Goal: Task Accomplishment & Management: Use online tool/utility

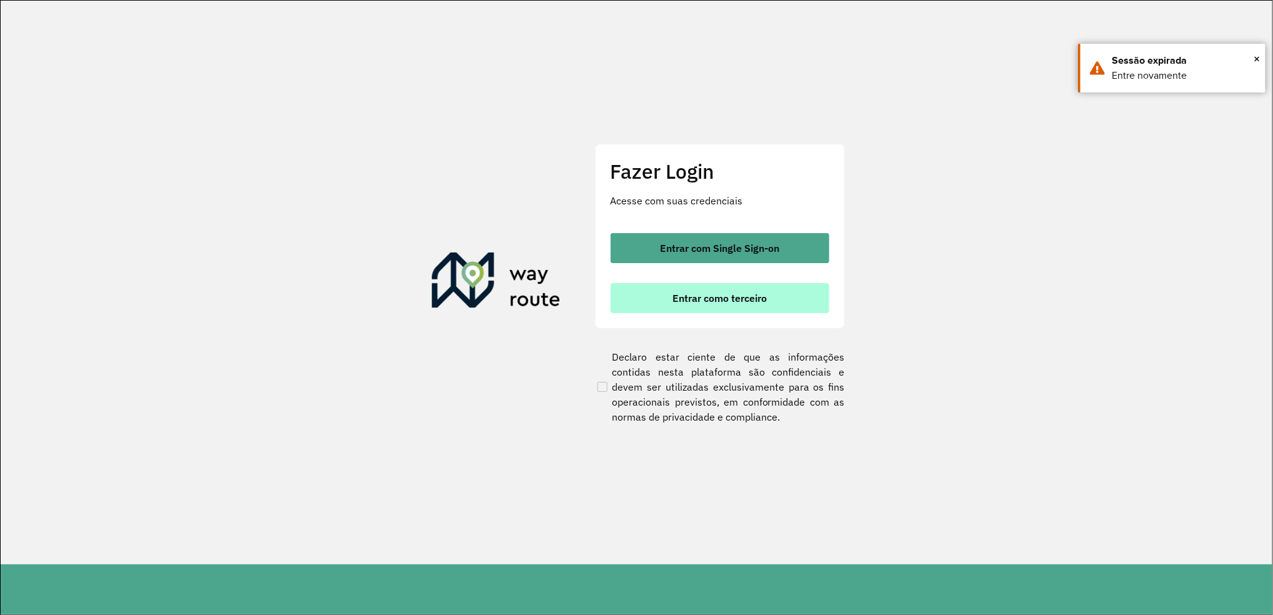
click at [739, 293] on span "Entrar como terceiro" at bounding box center [720, 298] width 94 height 10
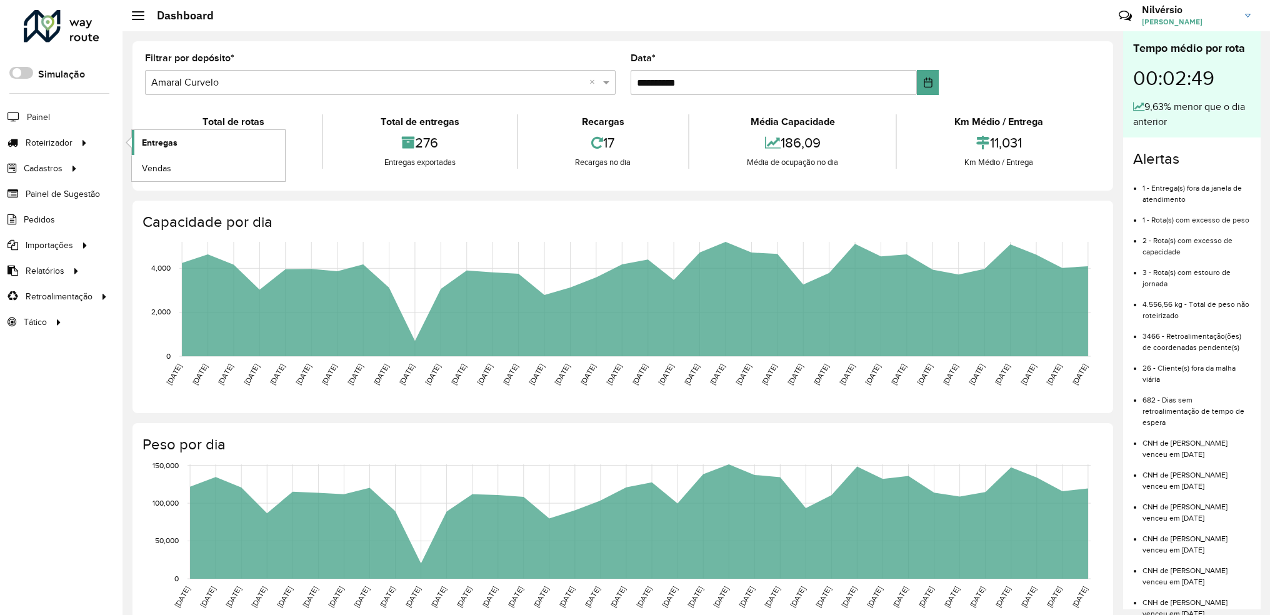
click at [163, 141] on span "Entregas" at bounding box center [160, 142] width 36 height 13
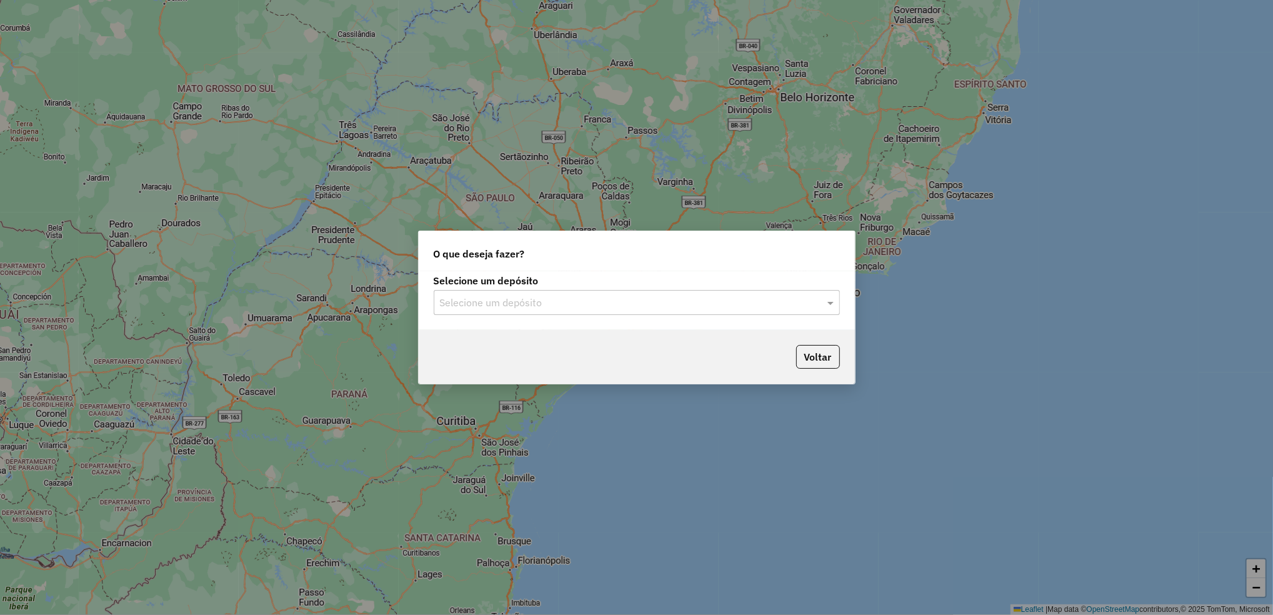
click at [702, 301] on input "text" at bounding box center [624, 303] width 369 height 15
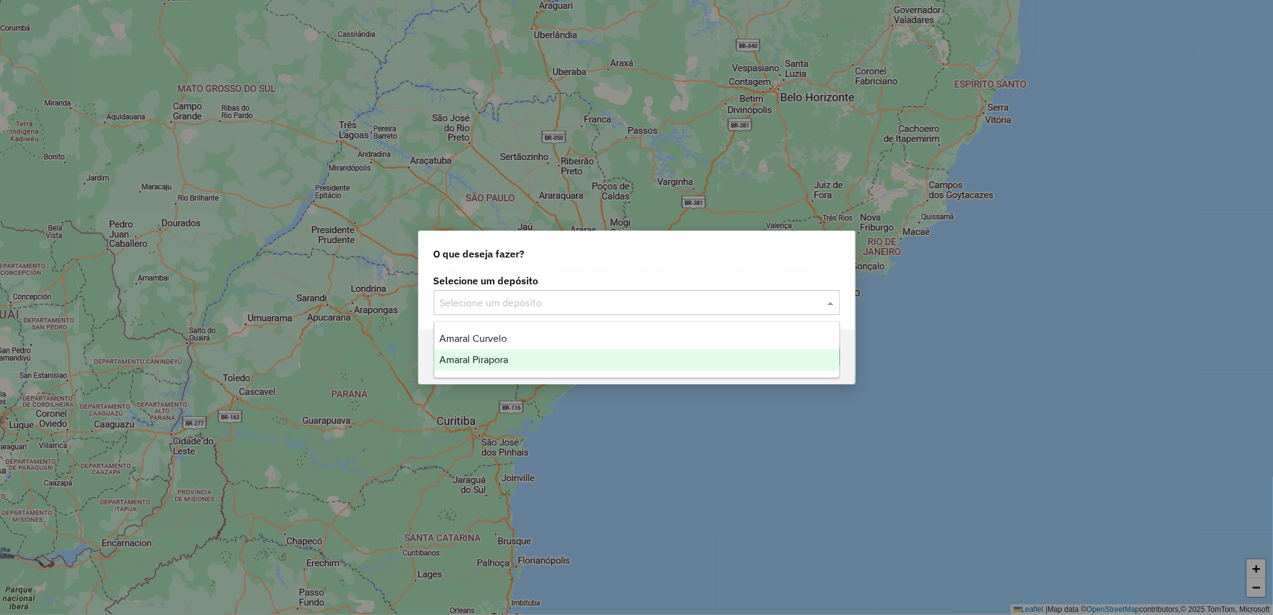
click at [528, 363] on div "Amaral Pirapora" at bounding box center [636, 359] width 405 height 21
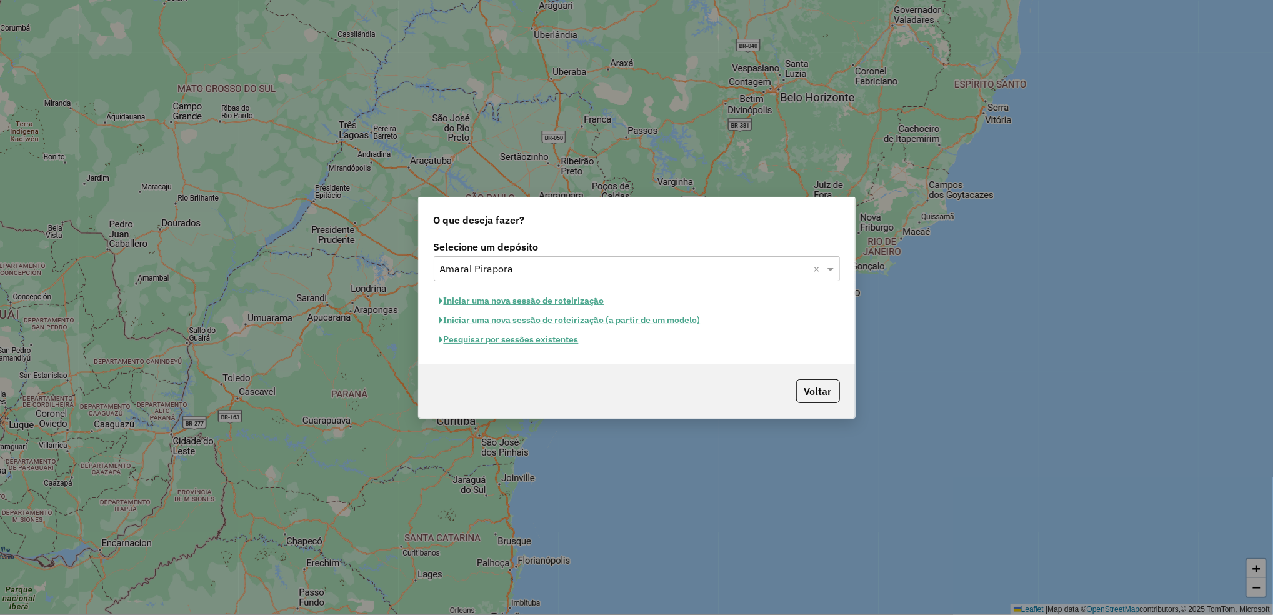
click at [536, 343] on button "Pesquisar por sessões existentes" at bounding box center [509, 339] width 151 height 19
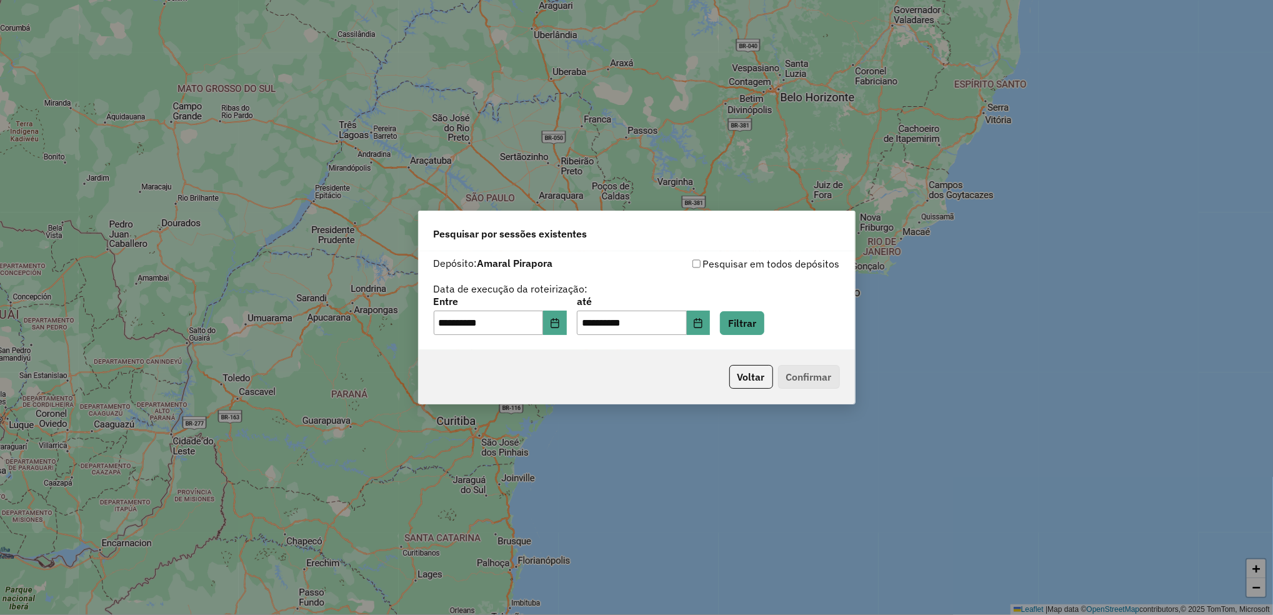
click at [581, 329] on div "**********" at bounding box center [637, 316] width 406 height 39
click at [567, 330] on button "Choose Date" at bounding box center [555, 323] width 24 height 25
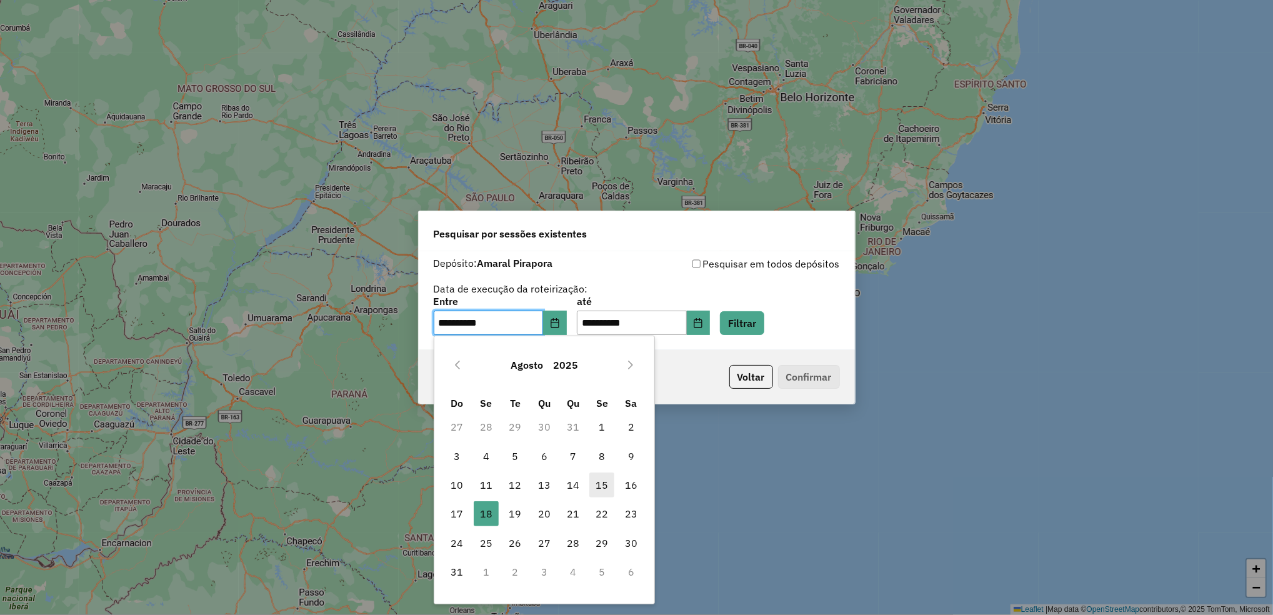
click at [598, 481] on span "15" at bounding box center [601, 485] width 25 height 25
type input "**********"
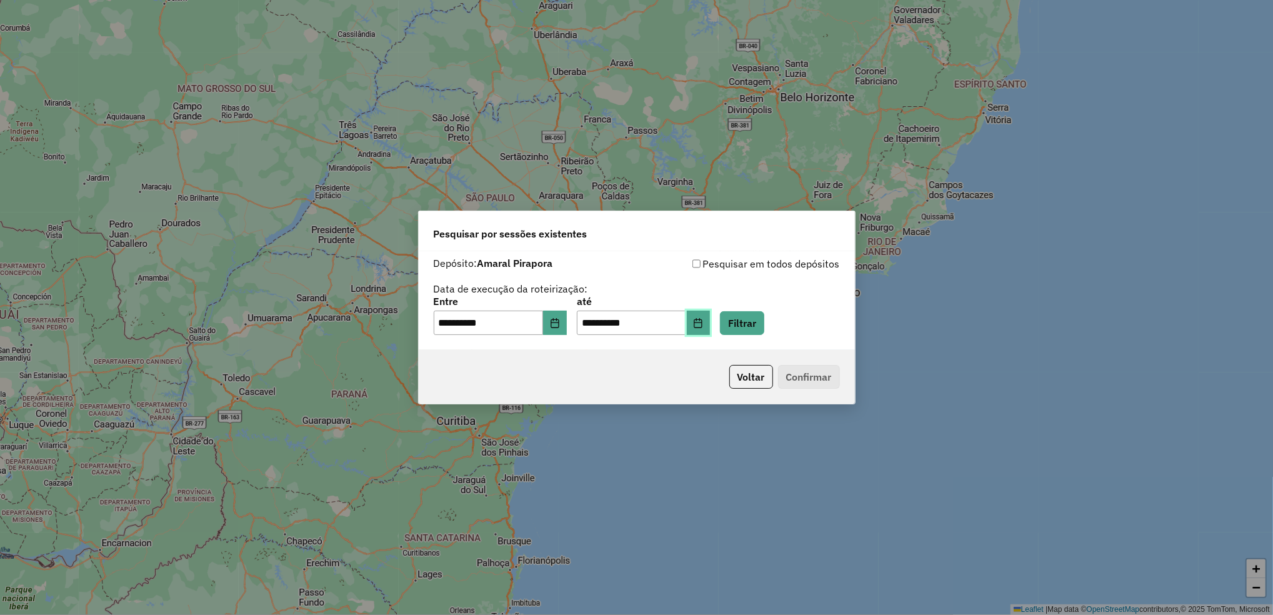
click at [703, 325] on icon "Choose Date" at bounding box center [698, 323] width 10 height 10
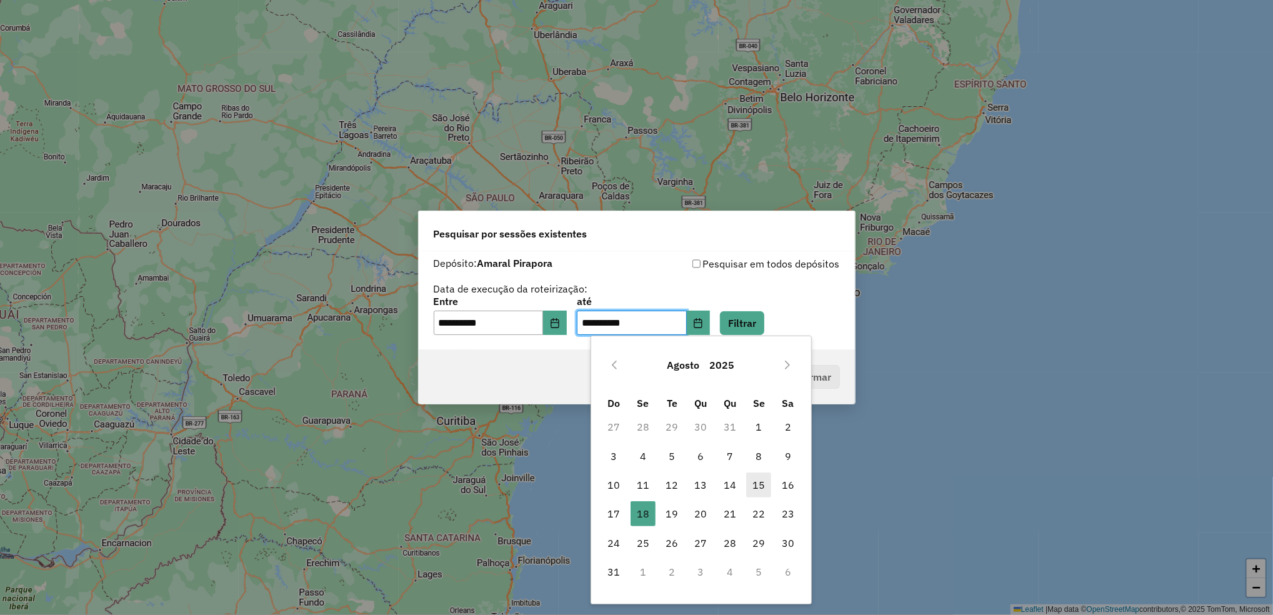
click at [769, 487] on span "15" at bounding box center [758, 485] width 25 height 25
type input "**********"
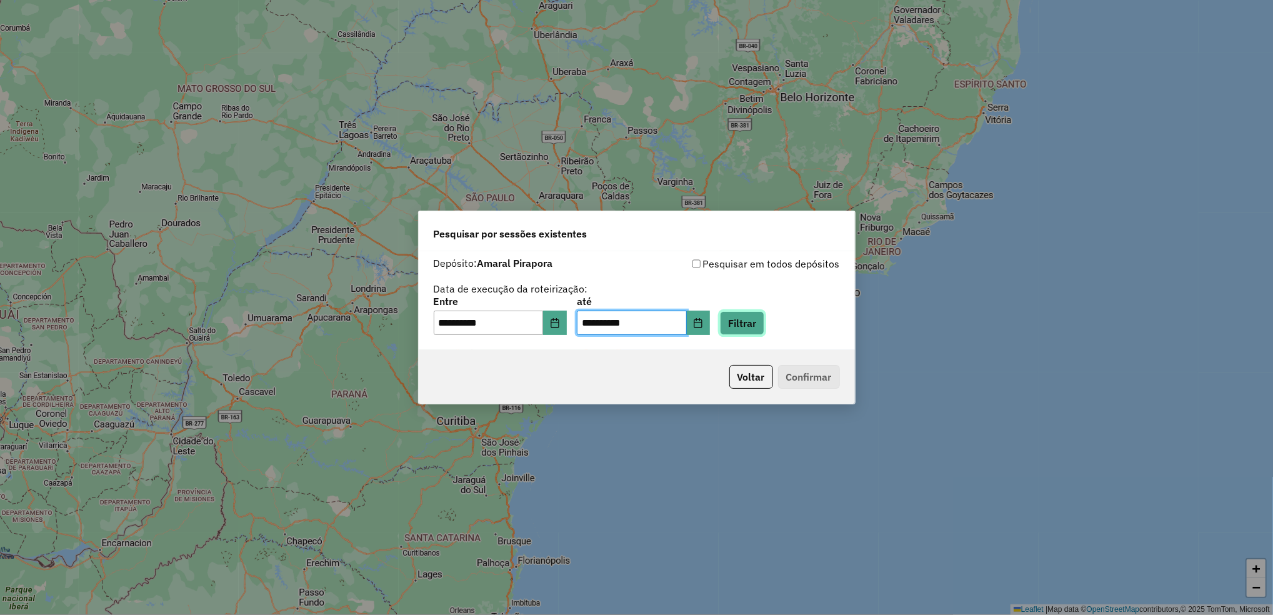
click at [764, 326] on button "Filtrar" at bounding box center [742, 323] width 44 height 24
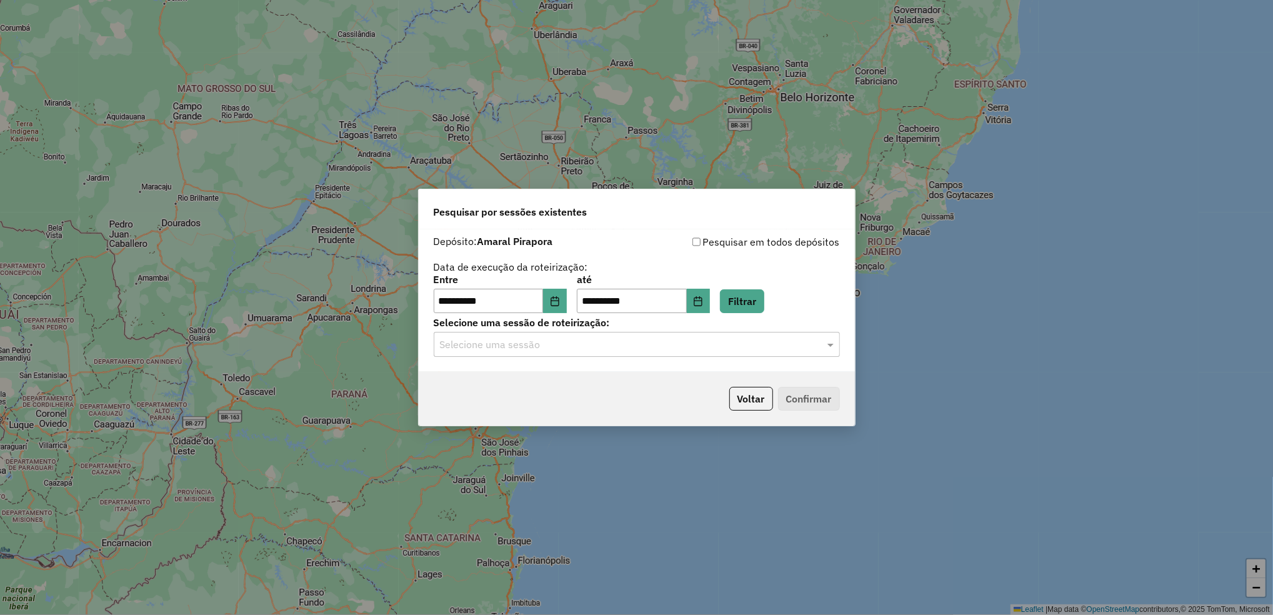
click at [621, 350] on input "text" at bounding box center [624, 345] width 369 height 15
click at [611, 376] on div "979517 - 15/08/2025 17:22" at bounding box center [636, 381] width 405 height 21
click at [802, 397] on button "Confirmar" at bounding box center [809, 399] width 62 height 24
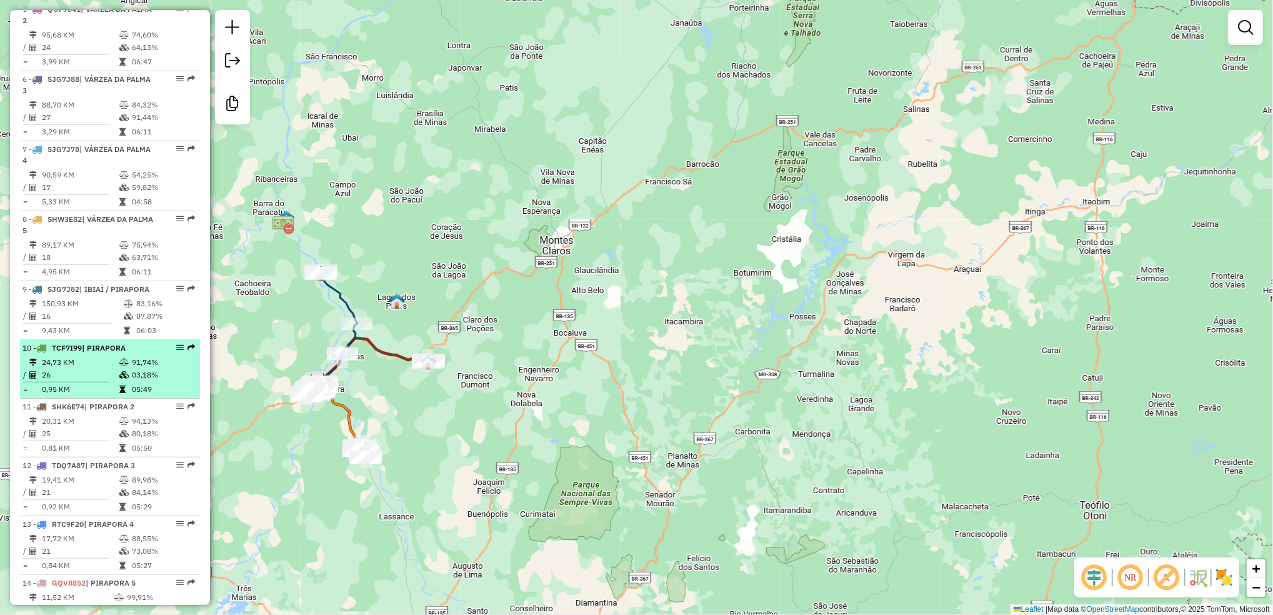
scroll to position [733, 0]
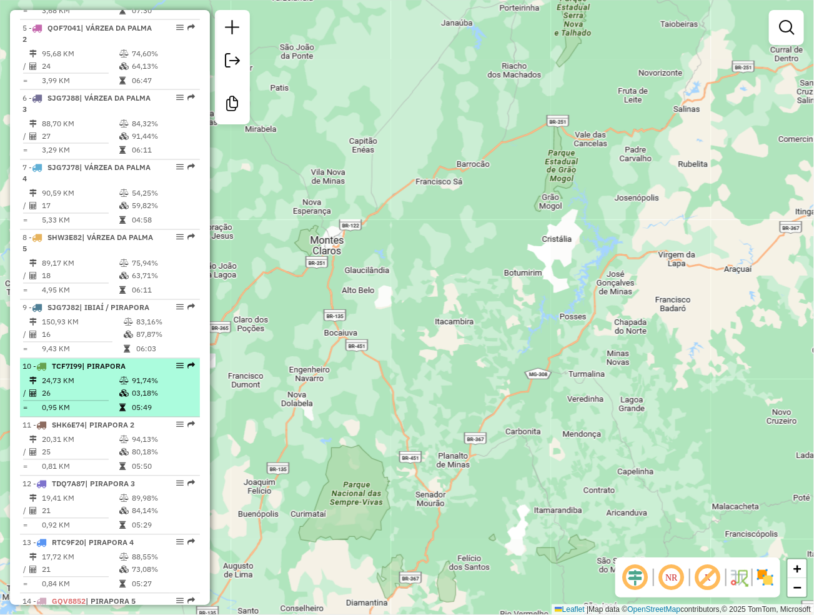
drag, startPoint x: 184, startPoint y: 399, endPoint x: 153, endPoint y: 402, distance: 30.7
click at [138, 373] on div "10 - TCF7I99 | PIRAPORA" at bounding box center [89, 366] width 133 height 11
select select "**********"
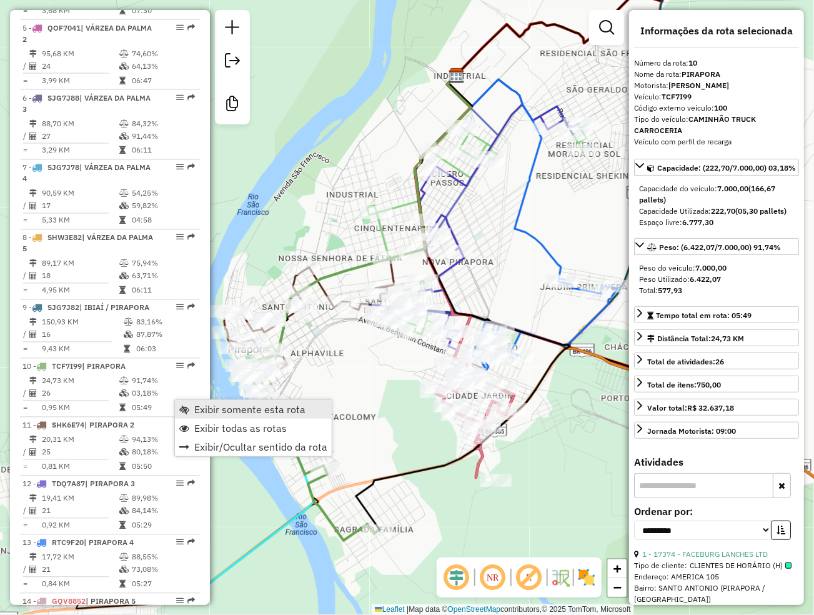
click at [196, 409] on span "Exibir somente esta rota" at bounding box center [249, 409] width 111 height 10
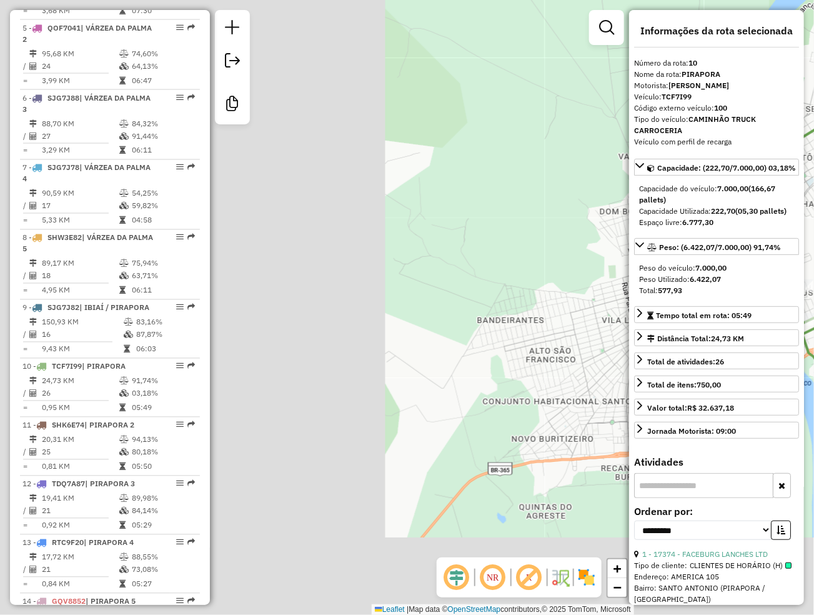
drag, startPoint x: 413, startPoint y: 417, endPoint x: 952, endPoint y: 263, distance: 560.3
click at [814, 263] on html "Aguarde... Pop-up bloqueado! Seu navegador bloqueou automáticamente a abertura …" at bounding box center [407, 307] width 814 height 615
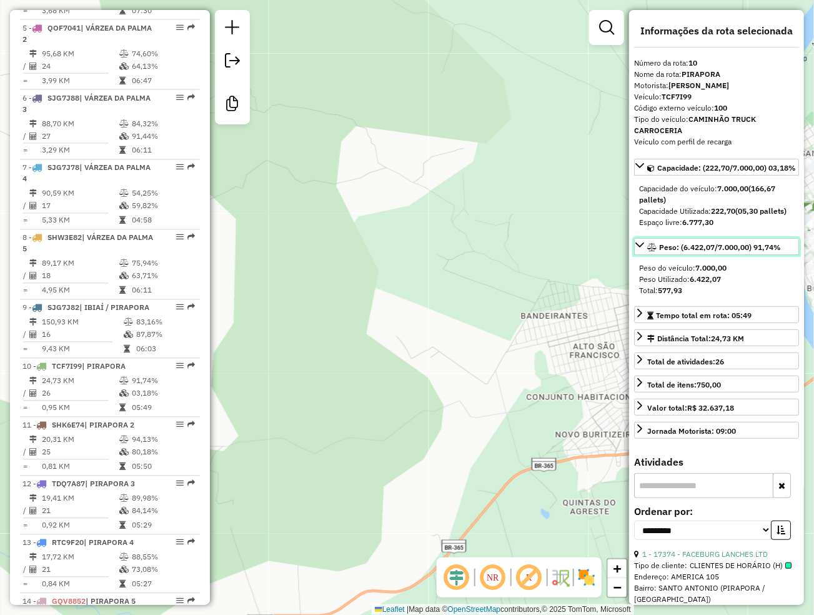
drag, startPoint x: 651, startPoint y: 276, endPoint x: 511, endPoint y: 292, distance: 141.6
click at [623, 278] on hb-router-mapa "Informações da Sessão 979517 - 15/08/2025 Criação: 14/08/2025 17:22 Desbloquear…" at bounding box center [407, 307] width 814 height 615
click at [511, 292] on div "Janela de atendimento Grade de atendimento Capacidade Transportadoras Veículos …" at bounding box center [407, 307] width 814 height 615
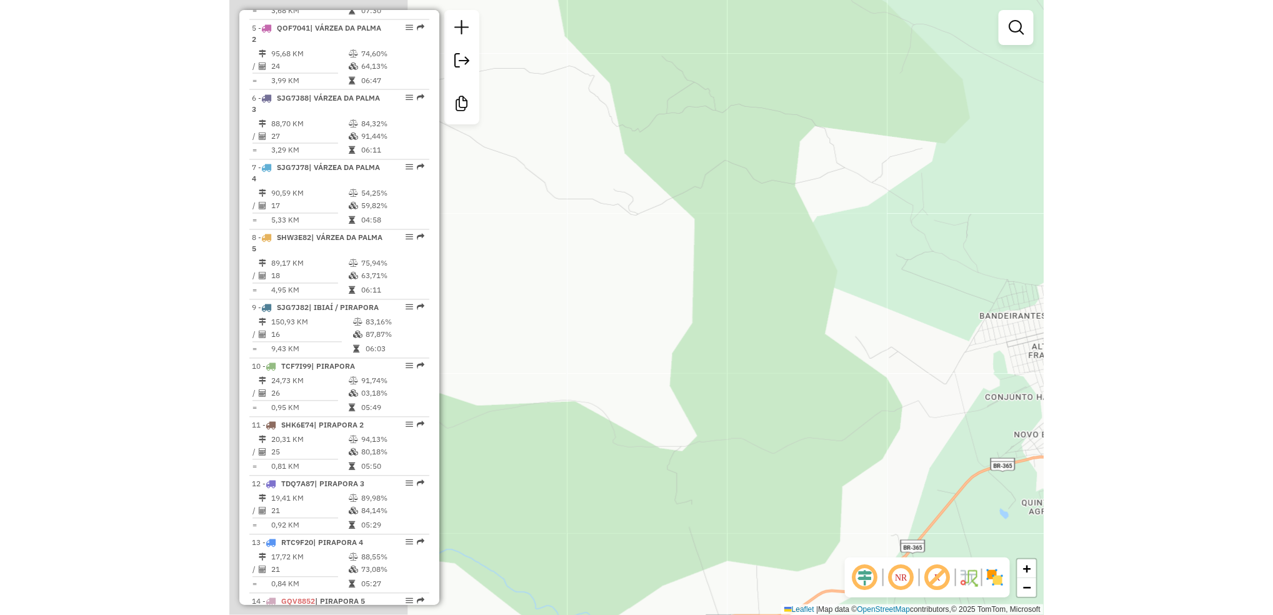
scroll to position [0, 0]
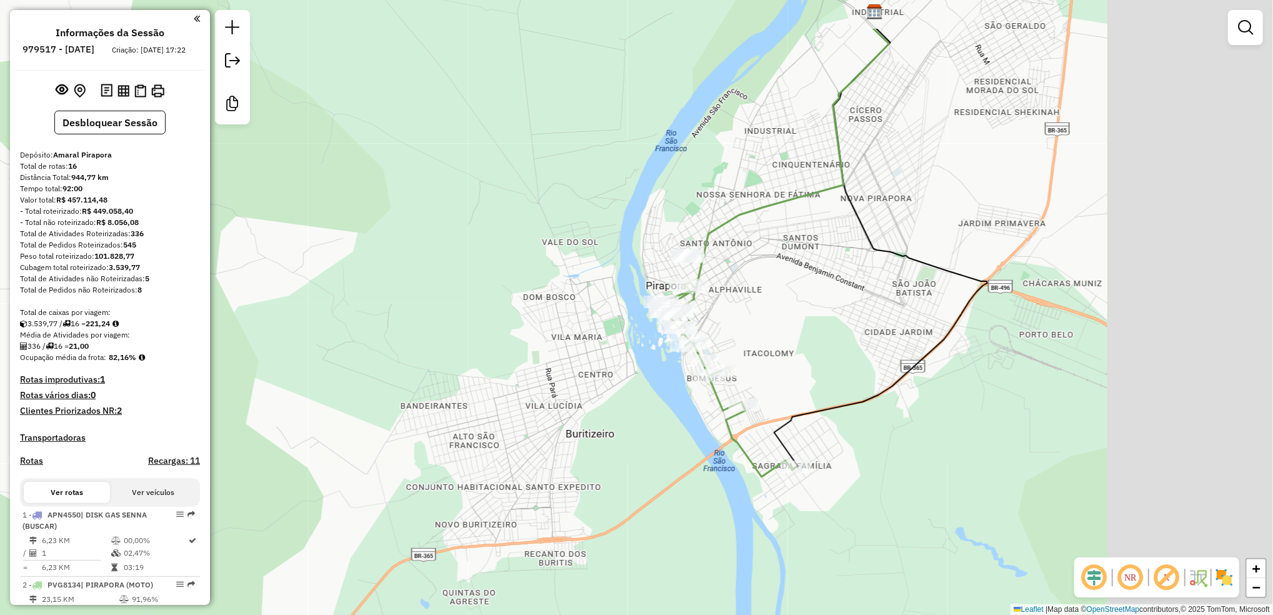
drag, startPoint x: 518, startPoint y: 418, endPoint x: 493, endPoint y: 431, distance: 28.8
click at [498, 428] on div "Janela de atendimento Grade de atendimento Capacidade Transportadoras Veículos …" at bounding box center [636, 307] width 1273 height 615
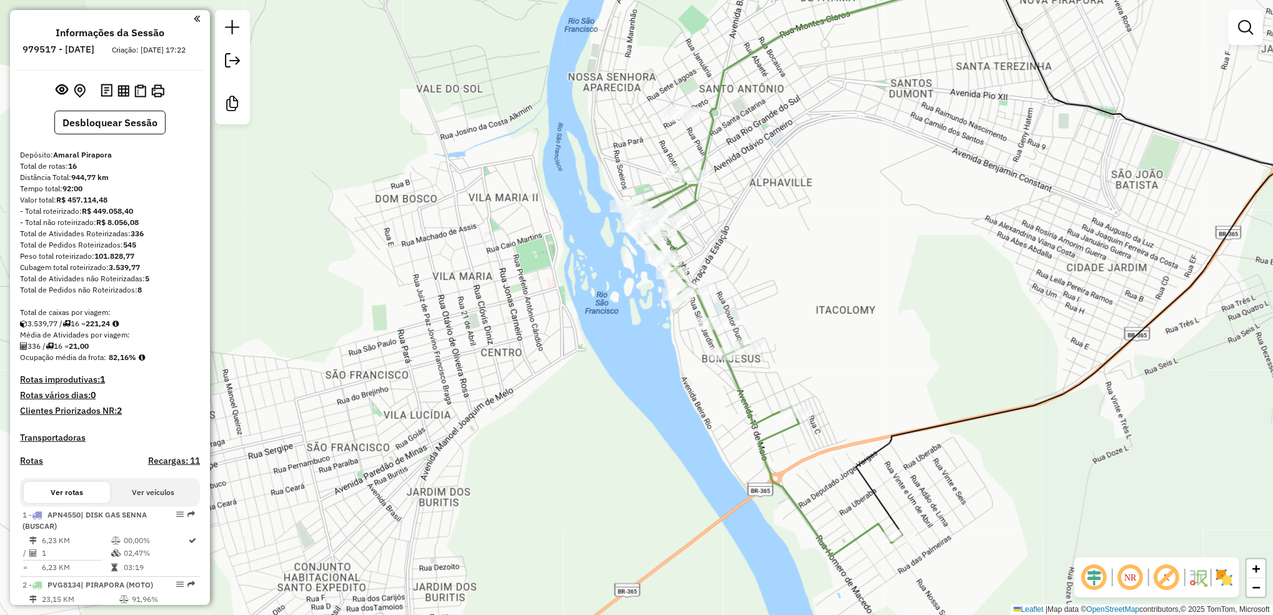
drag, startPoint x: 745, startPoint y: 378, endPoint x: 964, endPoint y: 326, distance: 225.3
click at [964, 326] on div "Janela de atendimento Grade de atendimento Capacidade Transportadoras Veículos …" at bounding box center [636, 307] width 1273 height 615
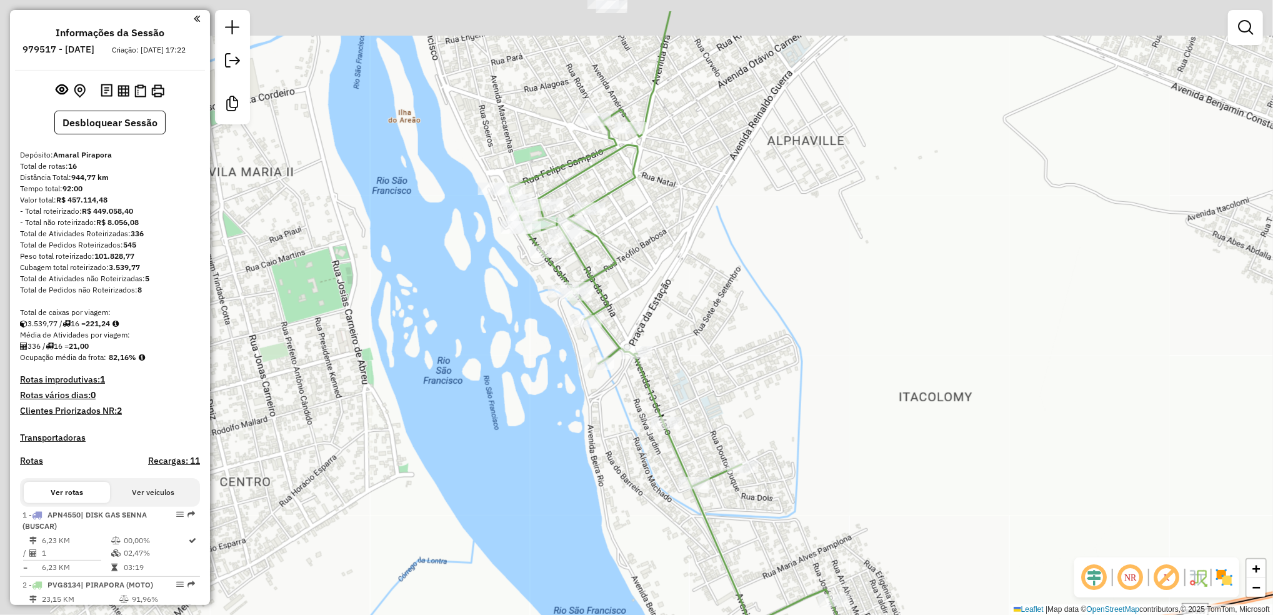
drag, startPoint x: 736, startPoint y: 242, endPoint x: 796, endPoint y: 321, distance: 99.4
click at [796, 321] on div "Janela de atendimento Grade de atendimento Capacidade Transportadoras Veículos …" at bounding box center [636, 307] width 1273 height 615
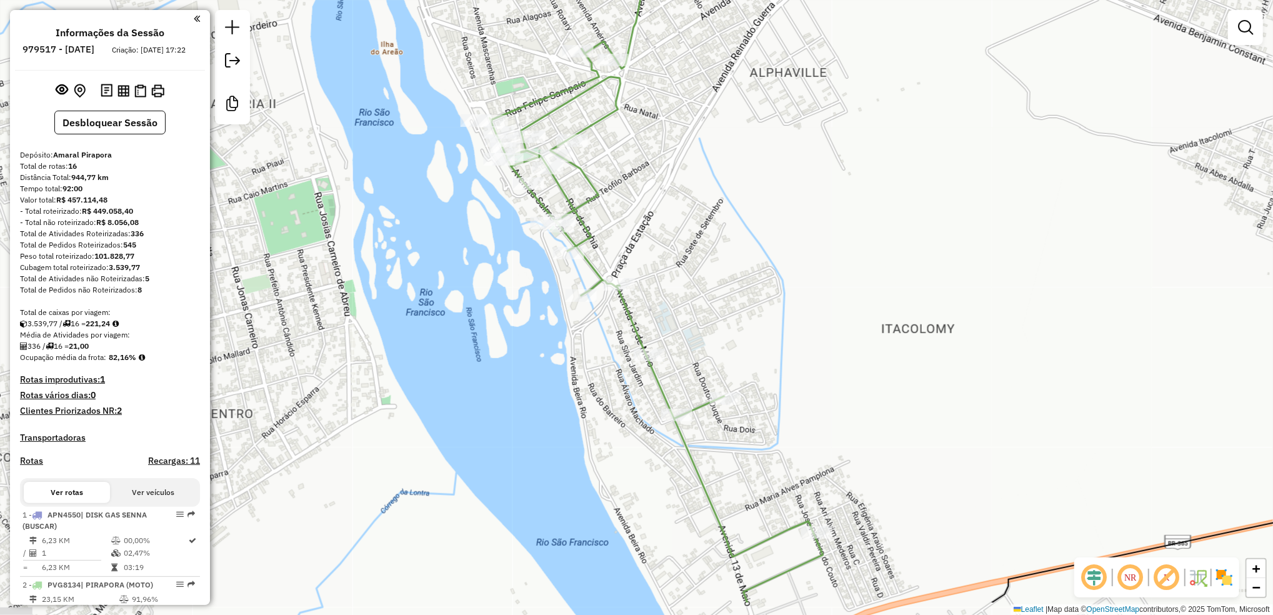
drag, startPoint x: 504, startPoint y: 411, endPoint x: 478, endPoint y: 336, distance: 79.5
click at [478, 336] on div "Janela de atendimento Grade de atendimento Capacidade Transportadoras Veículos …" at bounding box center [636, 307] width 1273 height 615
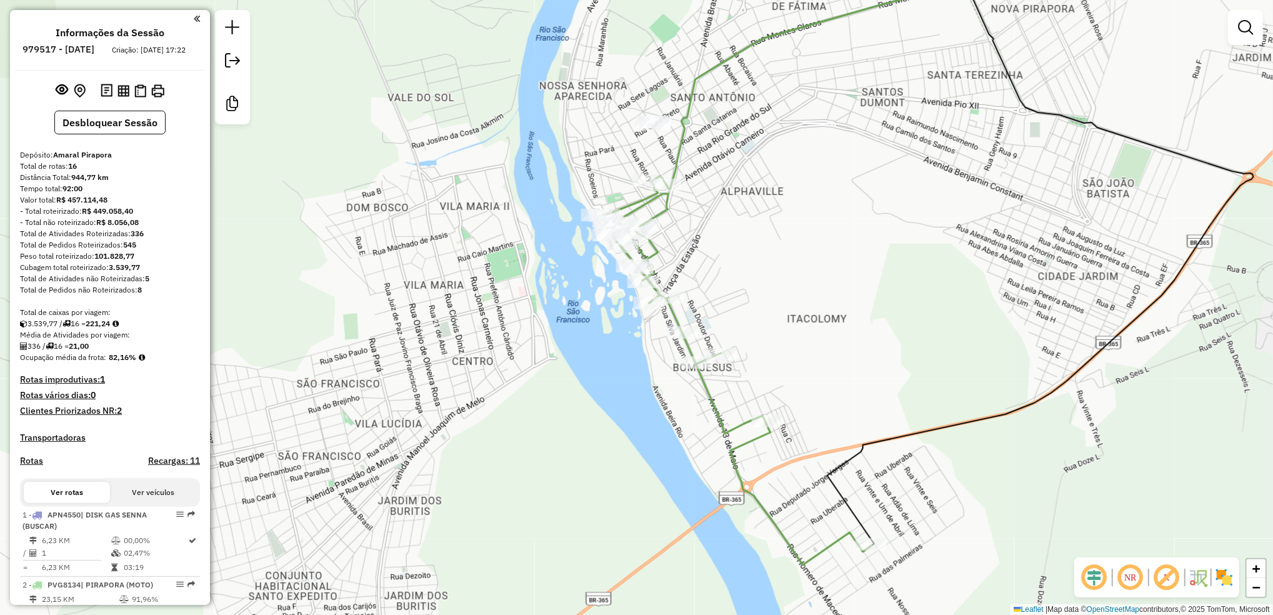
drag, startPoint x: 943, startPoint y: 373, endPoint x: 844, endPoint y: 351, distance: 101.9
click at [844, 351] on div "Janela de atendimento Grade de atendimento Capacidade Transportadoras Veículos …" at bounding box center [636, 307] width 1273 height 615
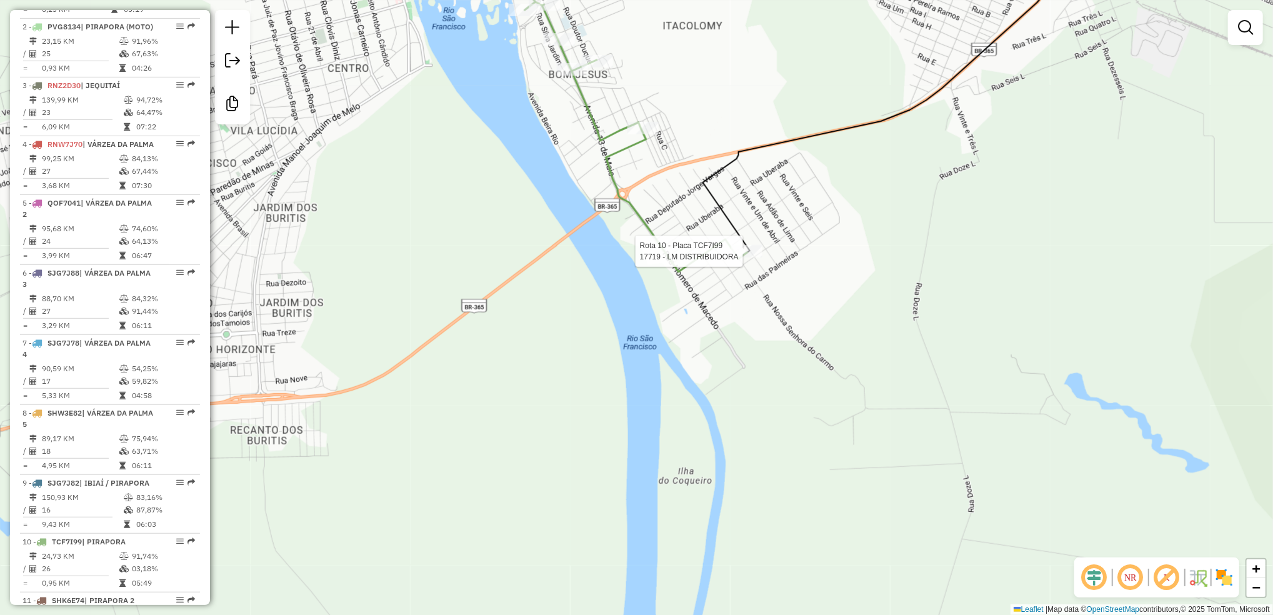
select select "**********"
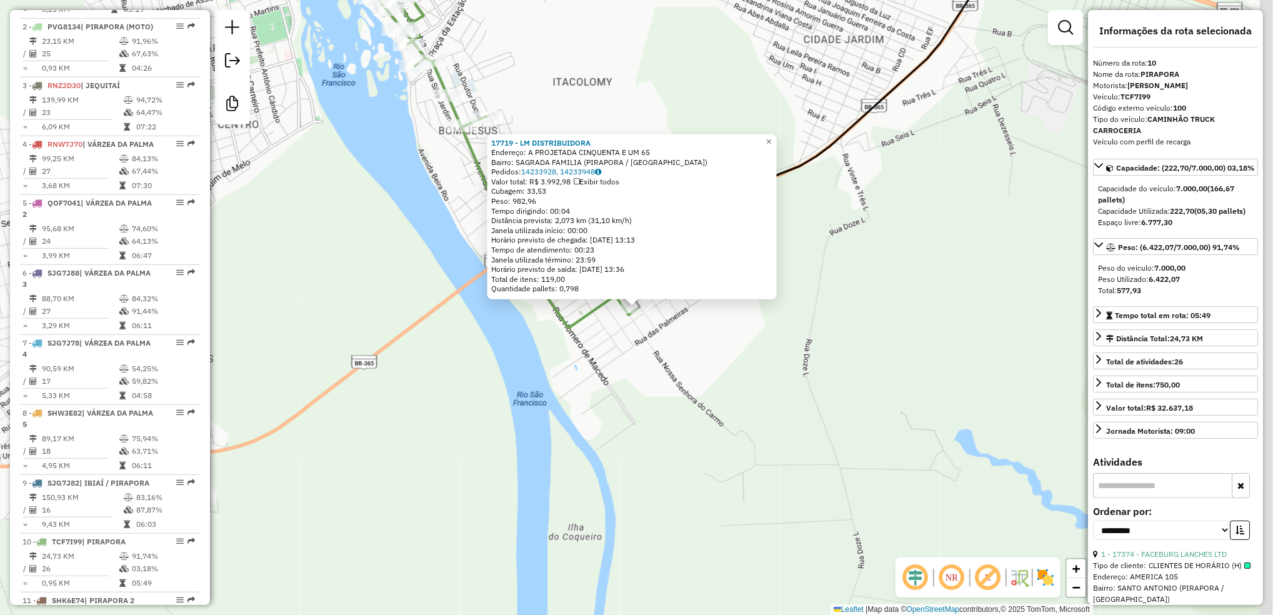
scroll to position [1115, 0]
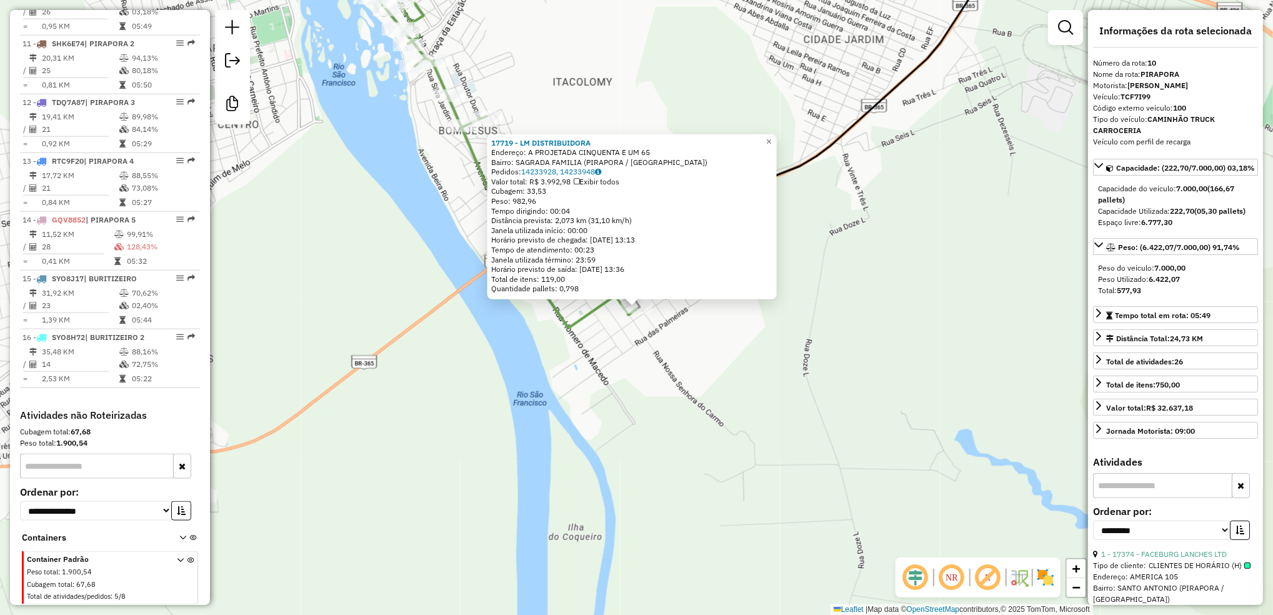
click at [589, 426] on div "17719 - LM DISTRIBUIDORA Endereço: A PROJETADA CINQUENTA E UM 65 Bairro: SAGRAD…" at bounding box center [636, 307] width 1273 height 615
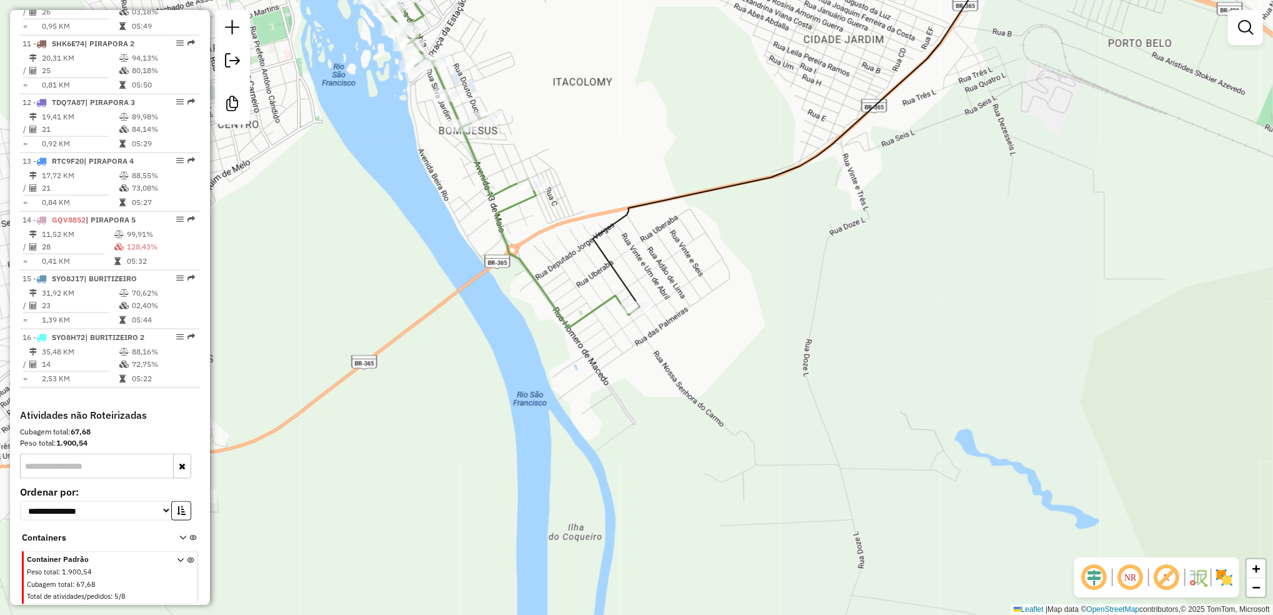
drag, startPoint x: 397, startPoint y: 202, endPoint x: 513, endPoint y: 397, distance: 227.0
click at [513, 397] on div "Janela de atendimento Grade de atendimento Capacidade Transportadoras Veículos …" at bounding box center [636, 307] width 1273 height 615
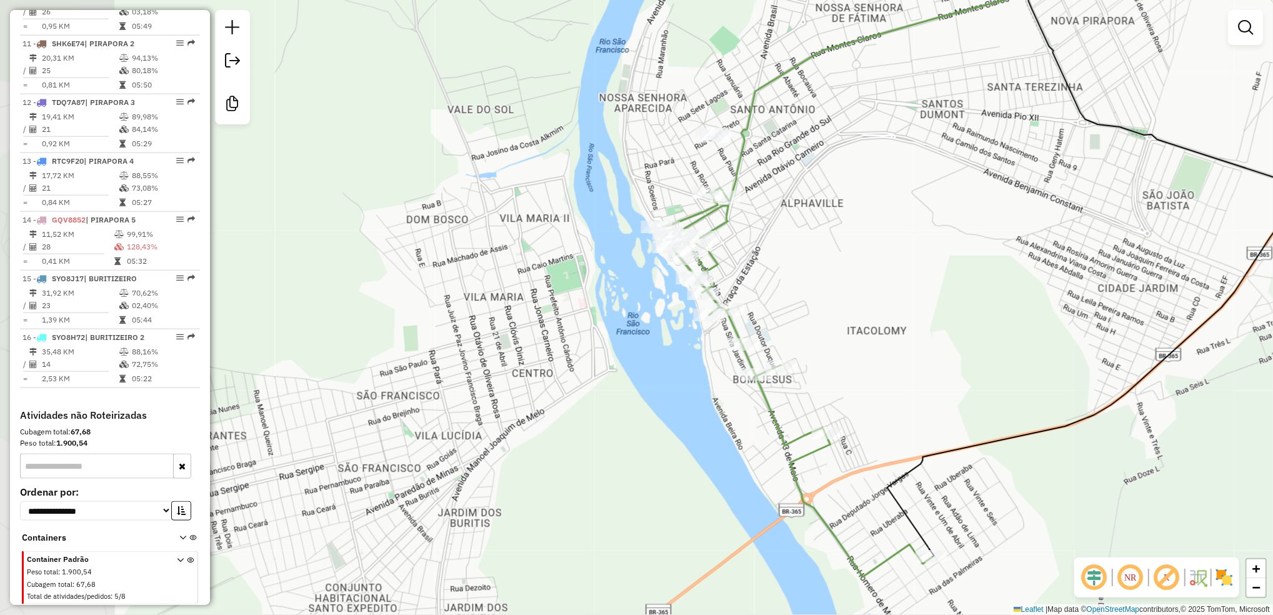
drag, startPoint x: 672, startPoint y: 188, endPoint x: 859, endPoint y: 261, distance: 200.5
click at [853, 247] on div "Janela de atendimento Grade de atendimento Capacidade Transportadoras Veículos …" at bounding box center [636, 307] width 1273 height 615
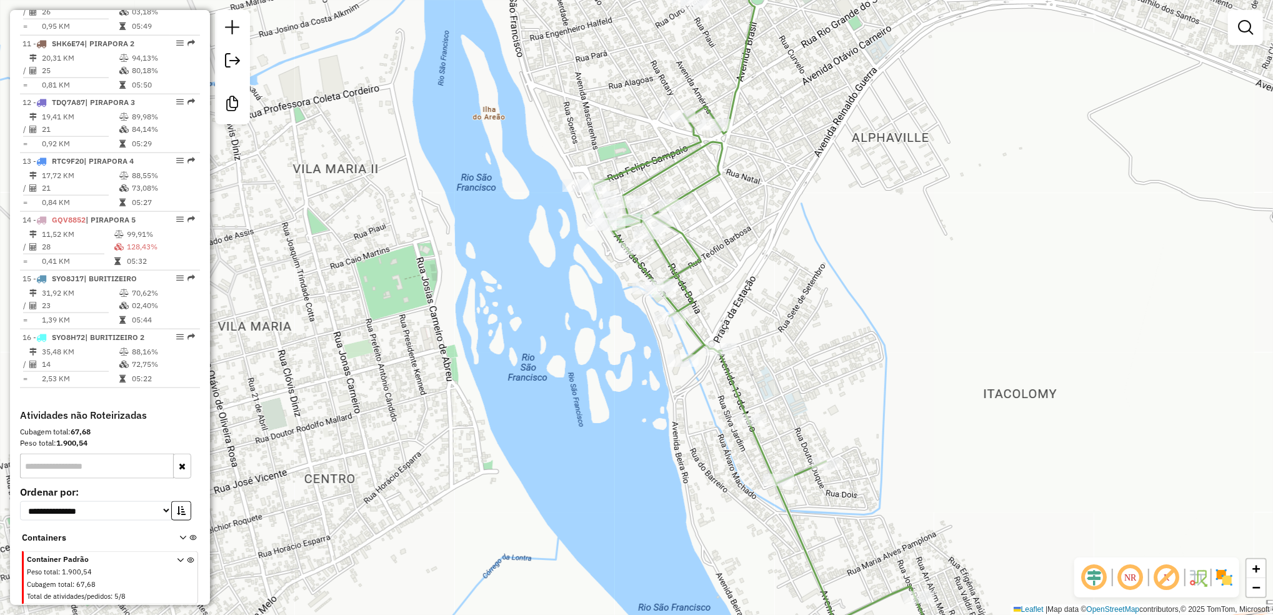
drag, startPoint x: 676, startPoint y: 302, endPoint x: 782, endPoint y: 298, distance: 105.7
click at [782, 298] on div "Janela de atendimento Grade de atendimento Capacidade Transportadoras Veículos …" at bounding box center [636, 307] width 1273 height 615
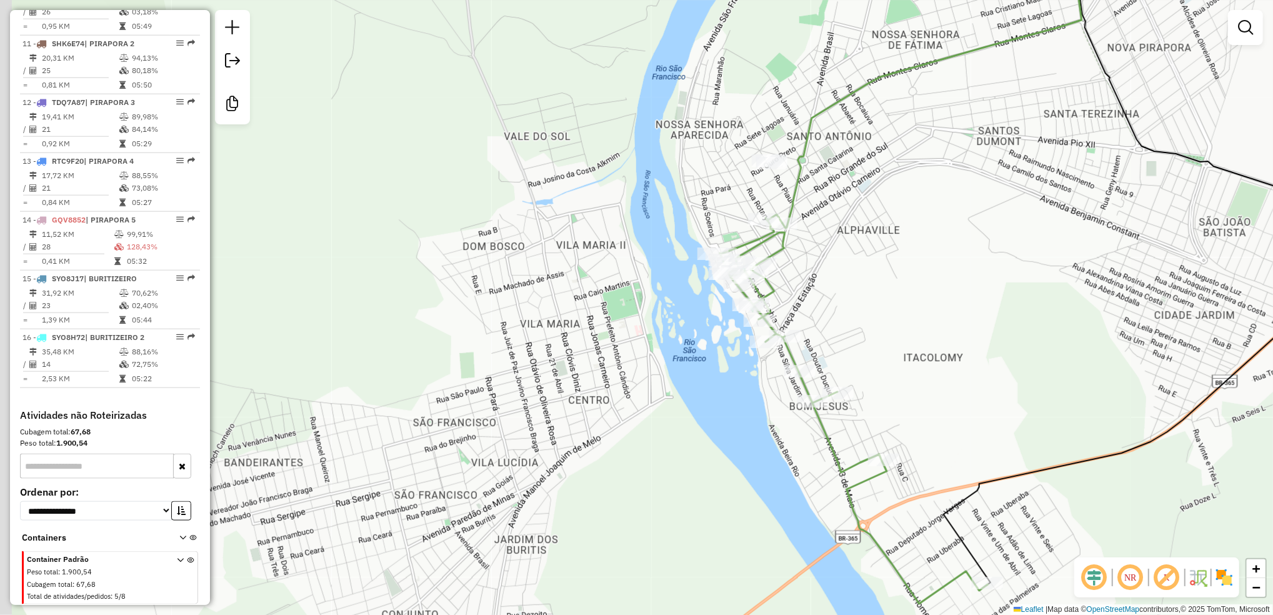
drag, startPoint x: 796, startPoint y: 348, endPoint x: 953, endPoint y: 331, distance: 157.8
click at [953, 331] on div "Janela de atendimento Grade de atendimento Capacidade Transportadoras Veículos …" at bounding box center [636, 307] width 1273 height 615
